Goal: Check status: Check status

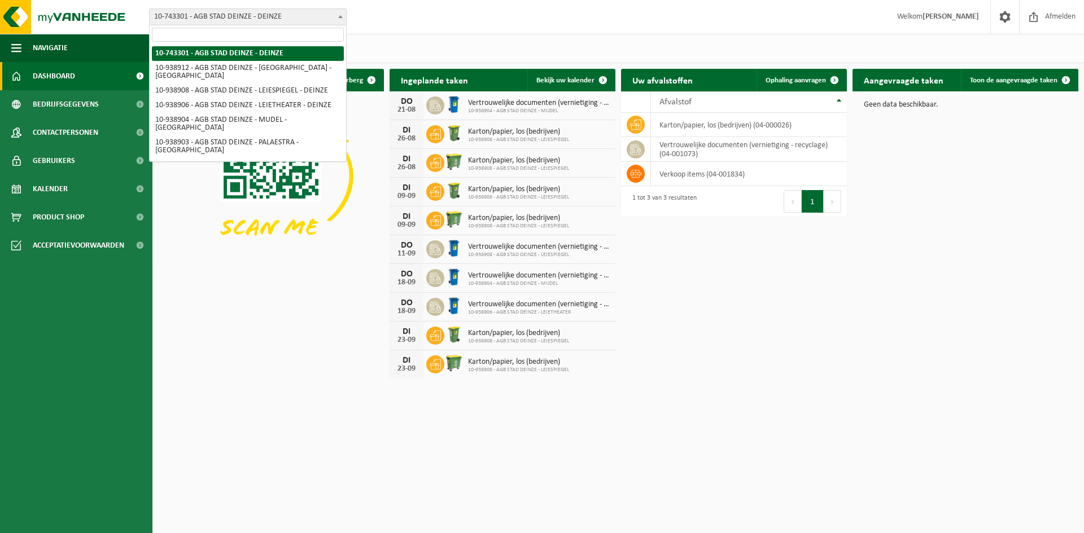
click at [224, 23] on span "10-743301 - AGB STAD DEINZE - DEINZE" at bounding box center [248, 17] width 196 height 16
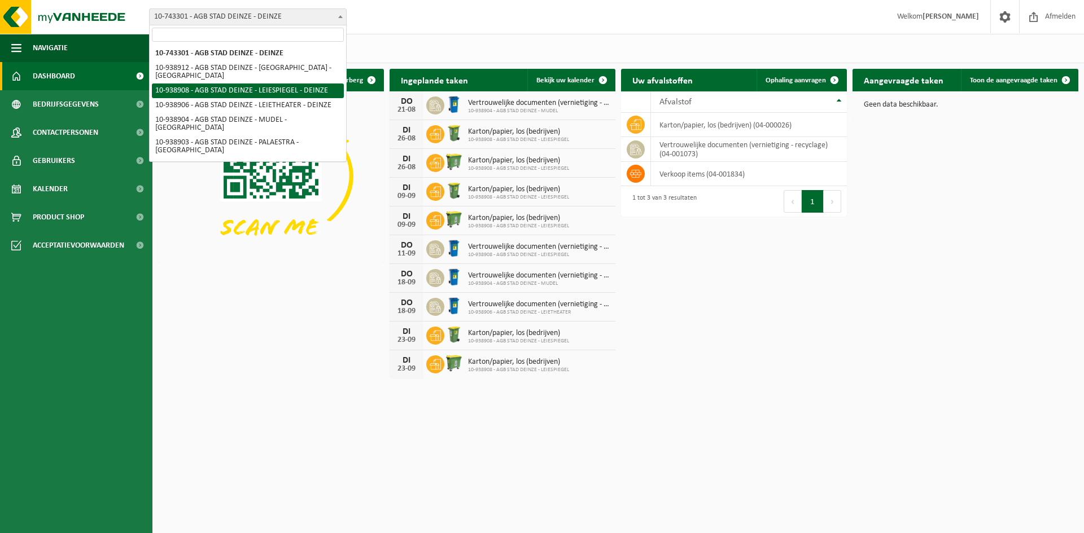
select select "138162"
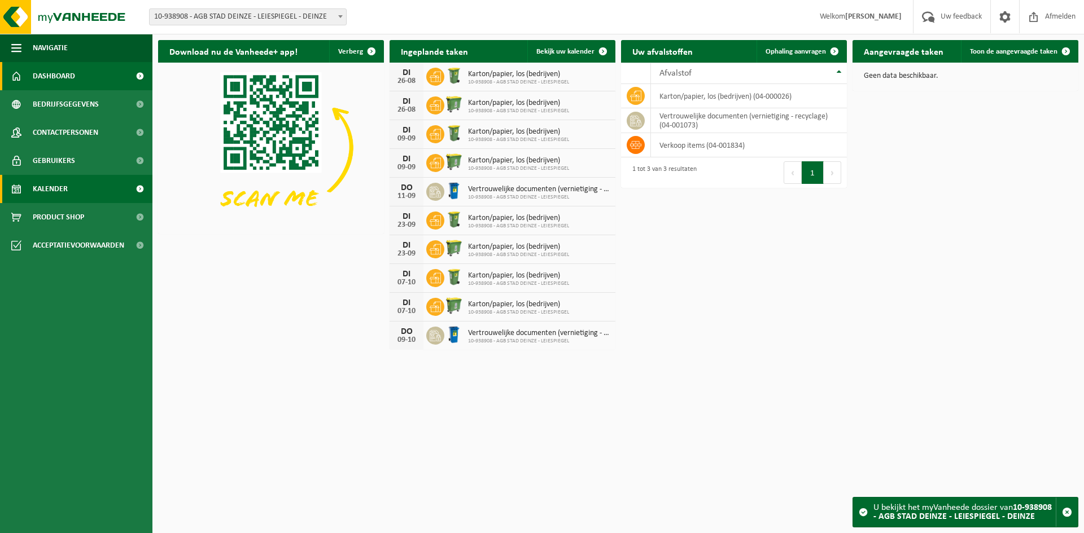
click at [76, 190] on link "Kalender" at bounding box center [76, 189] width 152 height 28
